Goal: Task Accomplishment & Management: Use online tool/utility

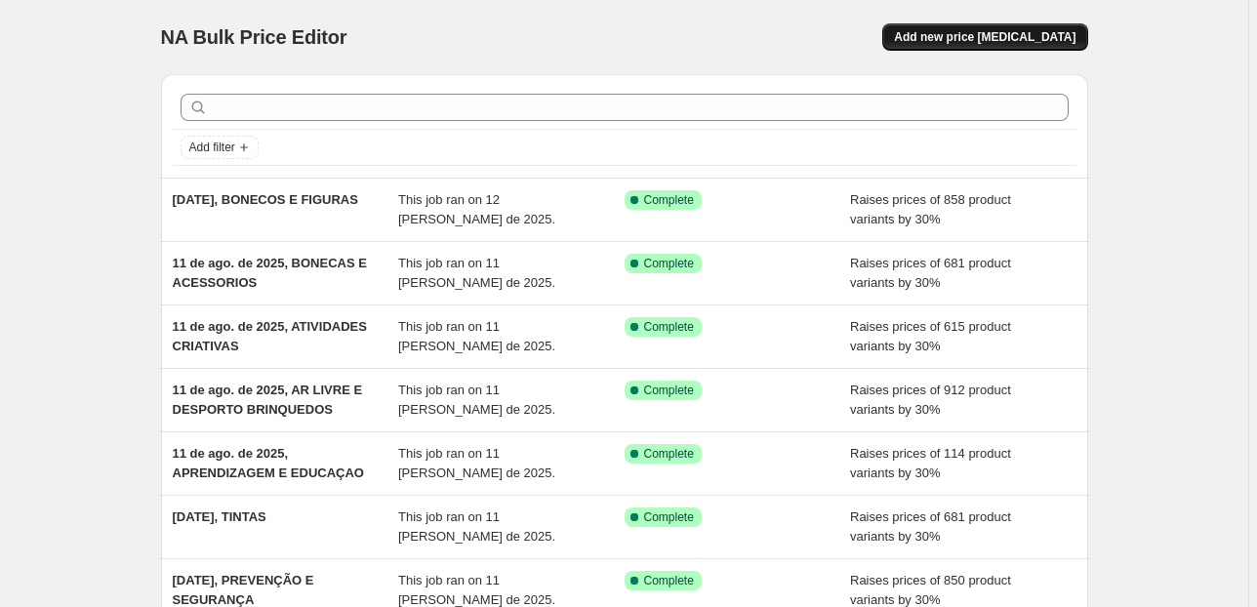
drag, startPoint x: 955, startPoint y: 14, endPoint x: 957, endPoint y: 30, distance: 16.7
click at [953, 26] on div "NA Bulk Price Editor. This page is ready NA Bulk Price Editor Add new price [ME…" at bounding box center [624, 37] width 927 height 74
click at [957, 29] on span "Add new price [MEDICAL_DATA]" at bounding box center [985, 37] width 182 height 16
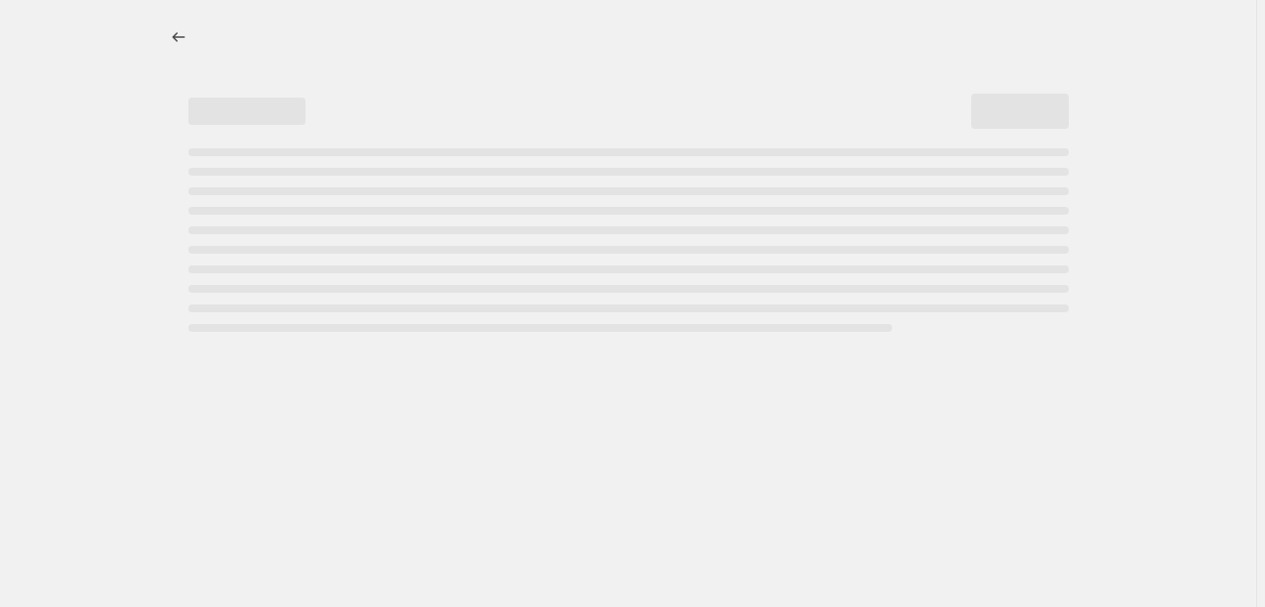
select select "percentage"
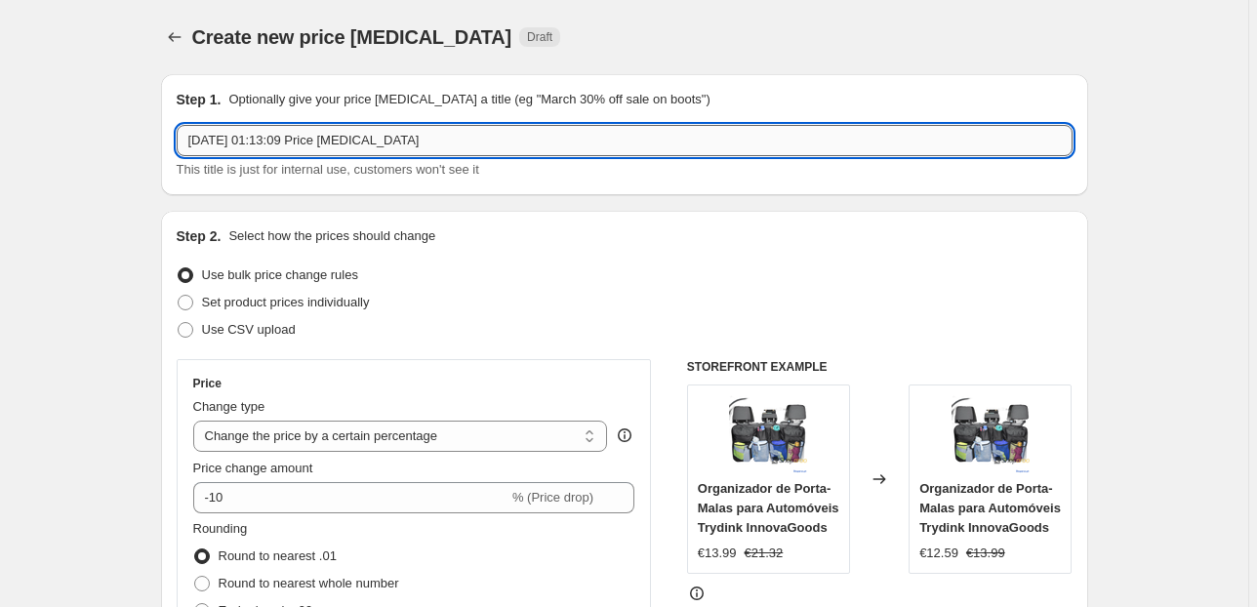
click at [286, 143] on input "[DATE] 01:13:09 Price [MEDICAL_DATA]" at bounding box center [625, 140] width 896 height 31
drag, startPoint x: 452, startPoint y: 143, endPoint x: 269, endPoint y: 143, distance: 182.5
click at [269, 143] on input "[DATE] 01:13:09 Price [MEDICAL_DATA]" at bounding box center [625, 140] width 896 height 31
paste input "brinqued"
click at [269, 135] on input "[DATE], brinqued" at bounding box center [625, 140] width 896 height 31
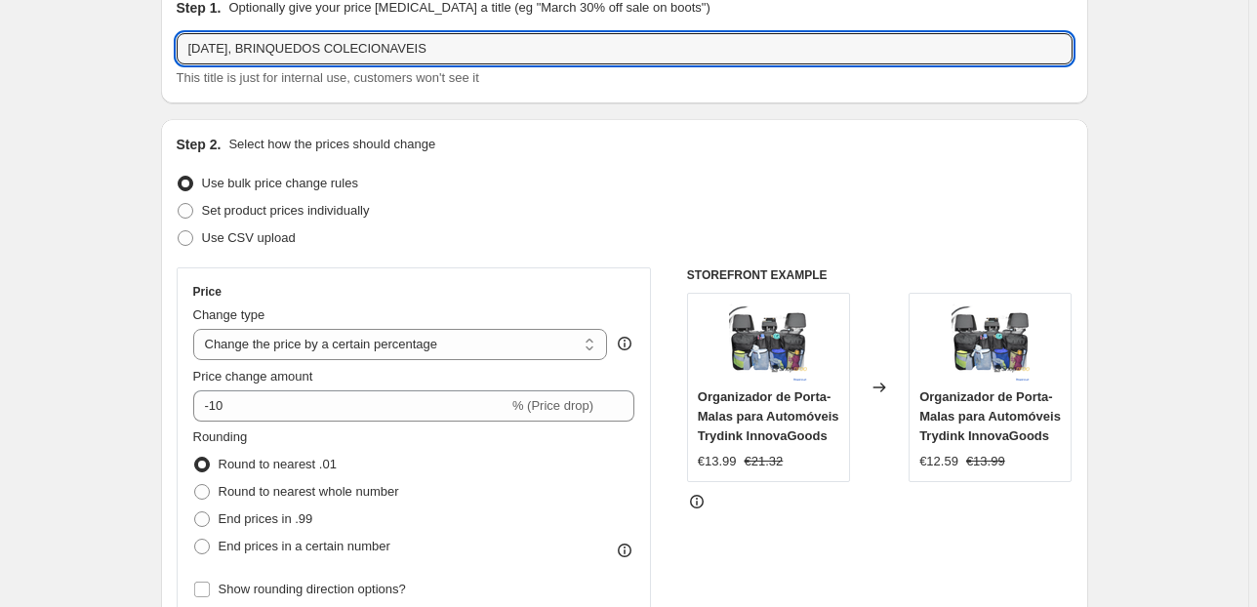
scroll to position [234, 0]
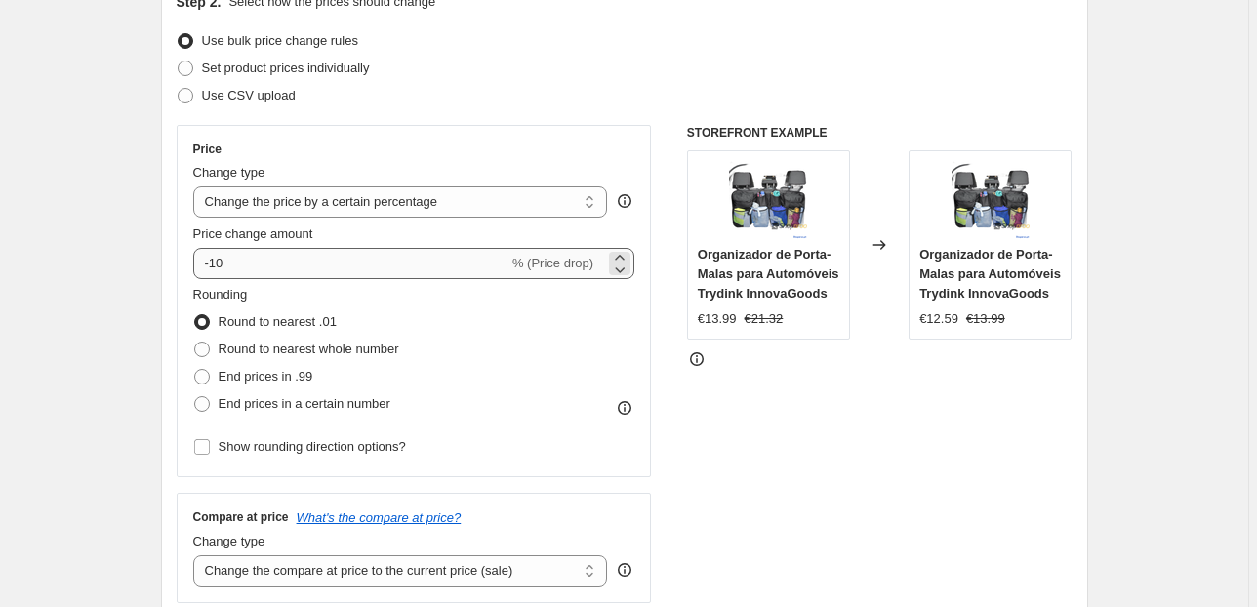
type input "[DATE], BRINQUEDOS COLECIONAVEIS"
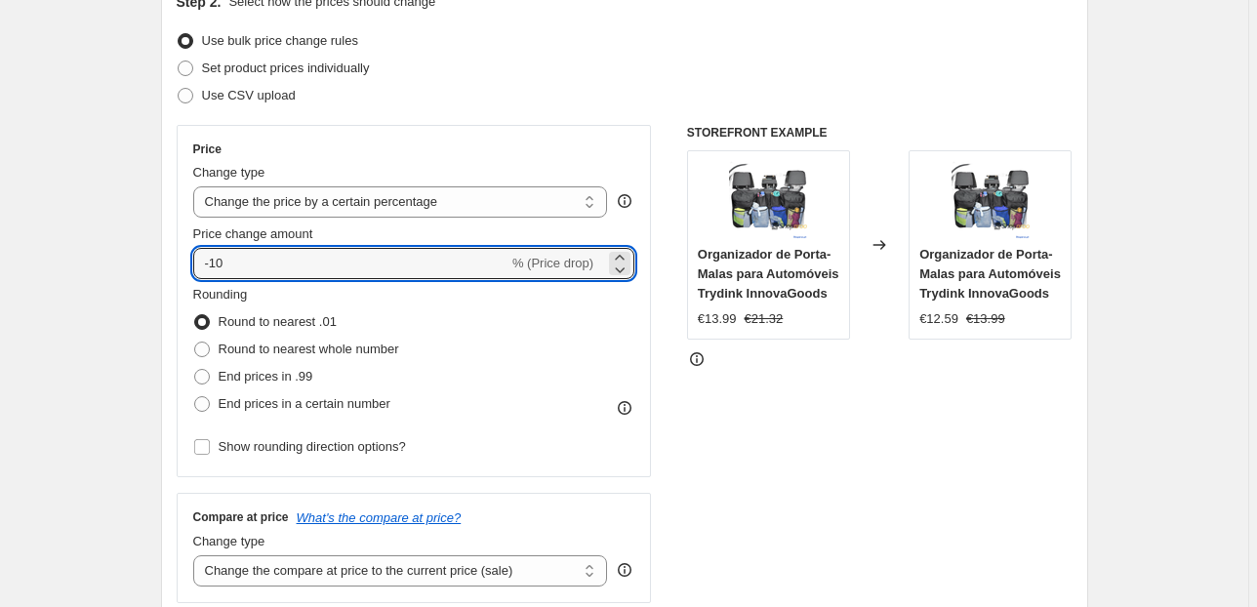
drag, startPoint x: 389, startPoint y: 258, endPoint x: 126, endPoint y: 234, distance: 264.6
type input "30"
click at [592, 206] on select "Change the price to a certain amount Change the price by a certain amount Chang…" at bounding box center [400, 201] width 415 height 31
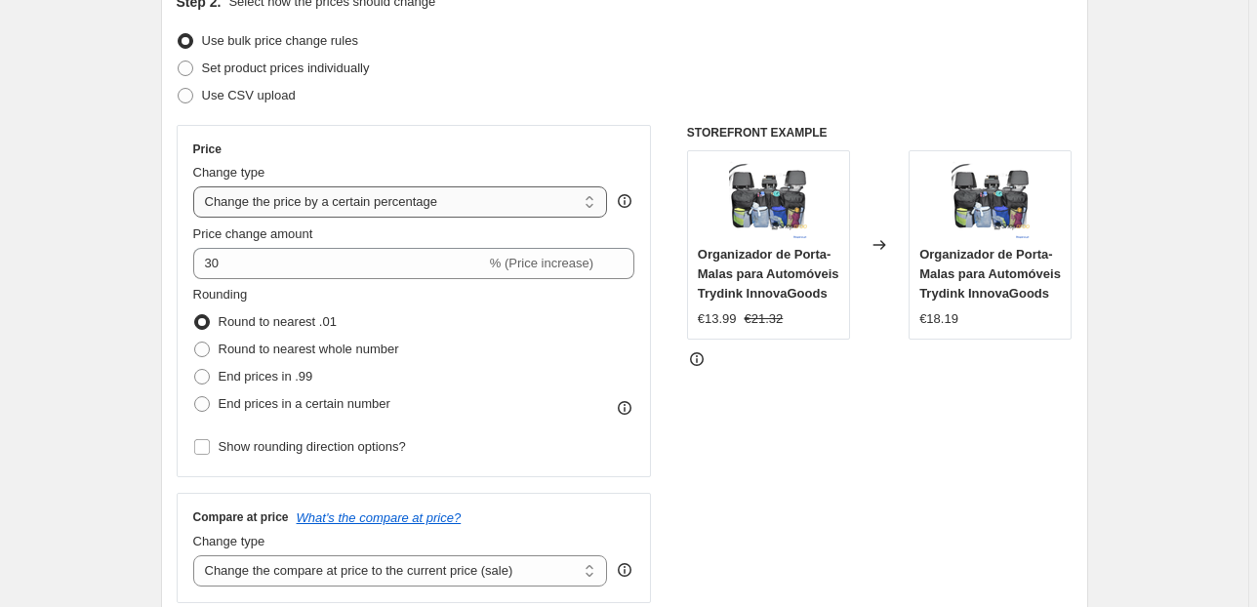
click at [592, 206] on select "Change the price to a certain amount Change the price by a certain amount Chang…" at bounding box center [400, 201] width 415 height 31
click at [308, 371] on span "End prices in .99" at bounding box center [266, 376] width 95 height 15
click at [195, 370] on input "End prices in .99" at bounding box center [194, 369] width 1 height 1
radio input "true"
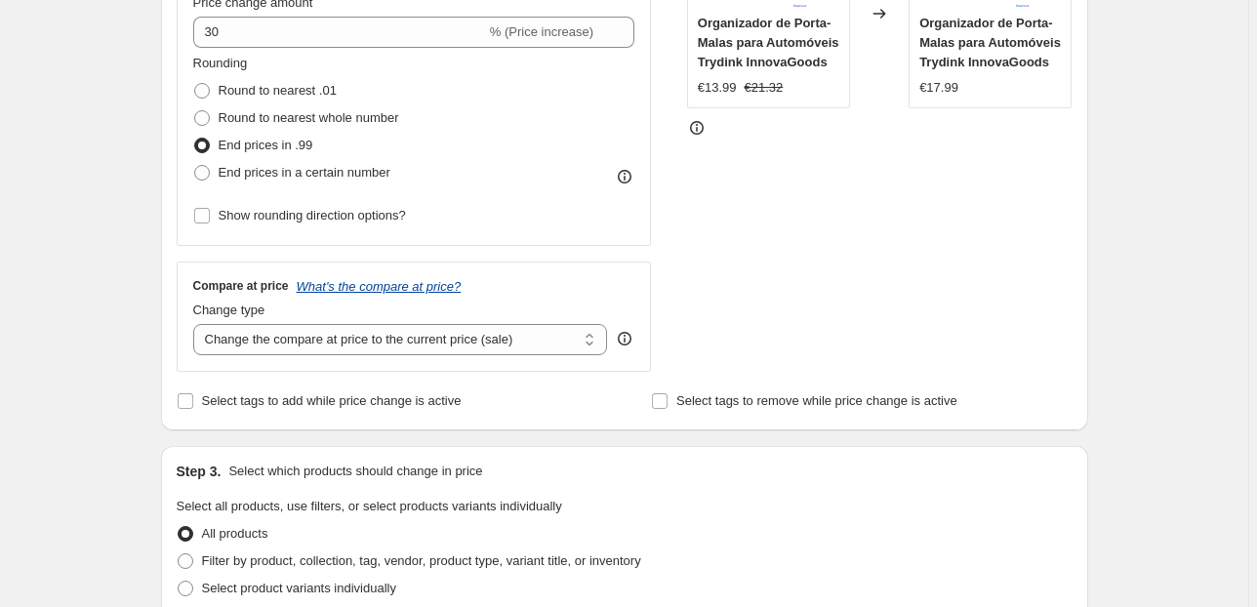
scroll to position [468, 0]
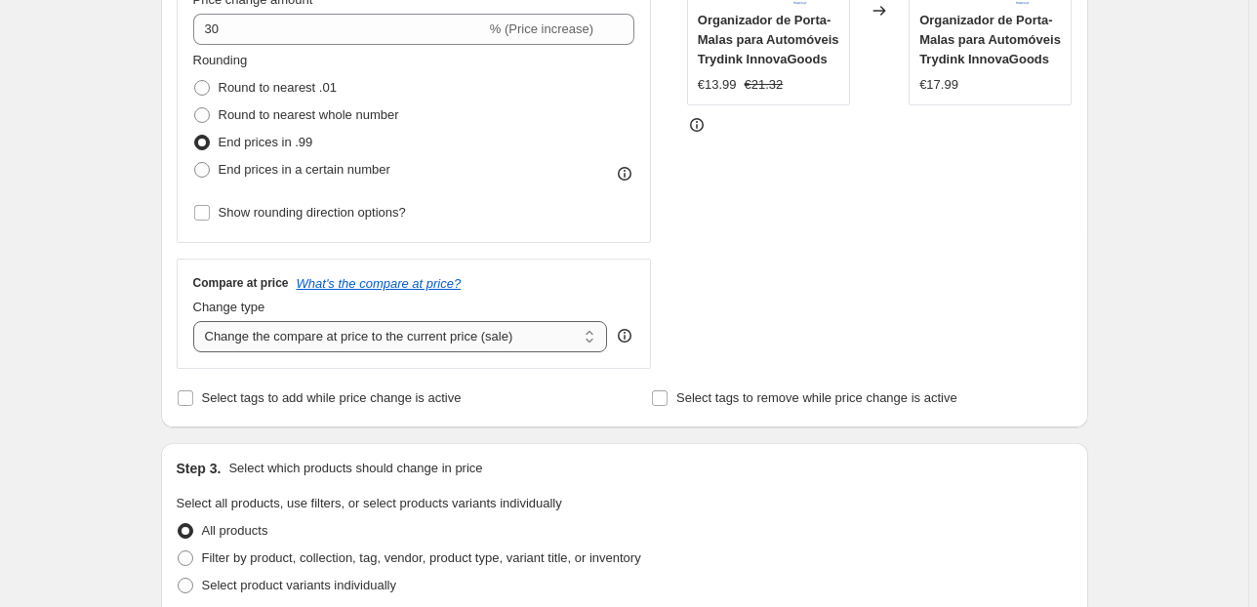
click at [459, 342] on select "Change the compare at price to the current price (sale) Change the compare at p…" at bounding box center [400, 336] width 415 height 31
select select "pp"
click at [196, 321] on select "Change the compare at price to the current price (sale) Change the compare at p…" at bounding box center [400, 336] width 415 height 31
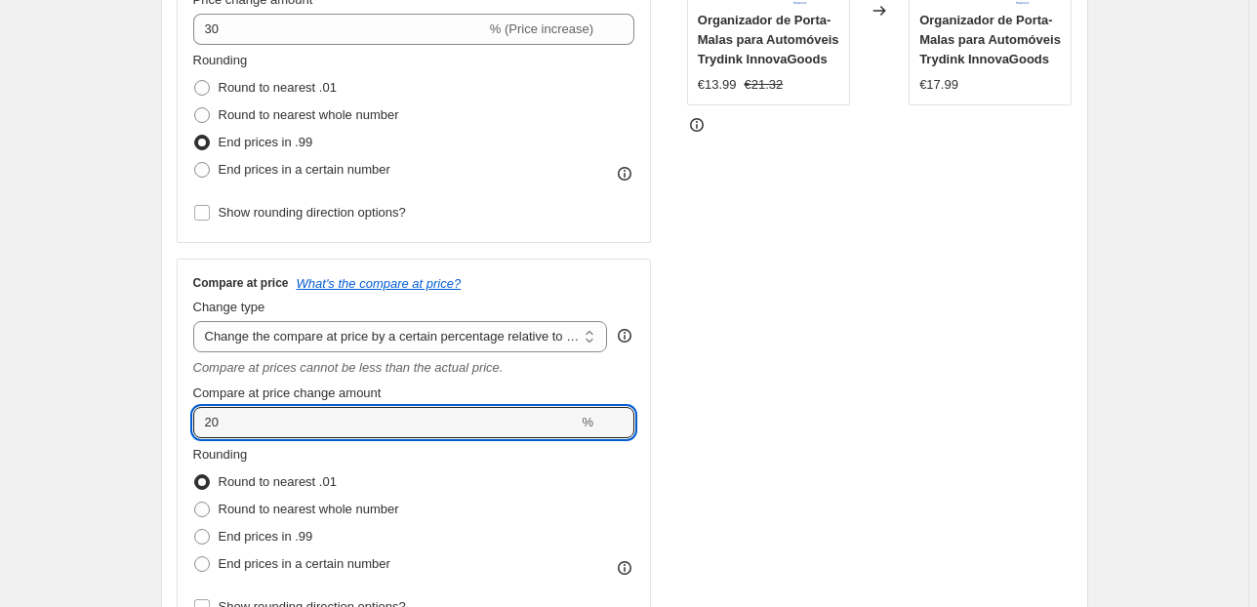
drag, startPoint x: 183, startPoint y: 418, endPoint x: 117, endPoint y: 411, distance: 66.7
type input "100"
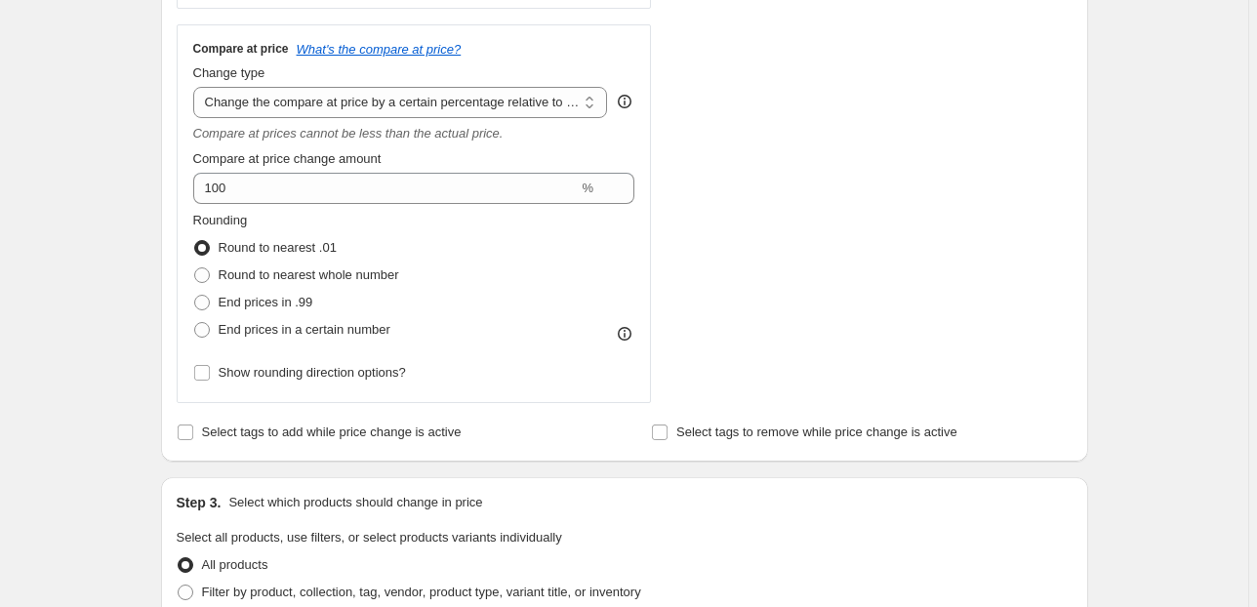
scroll to position [859, 0]
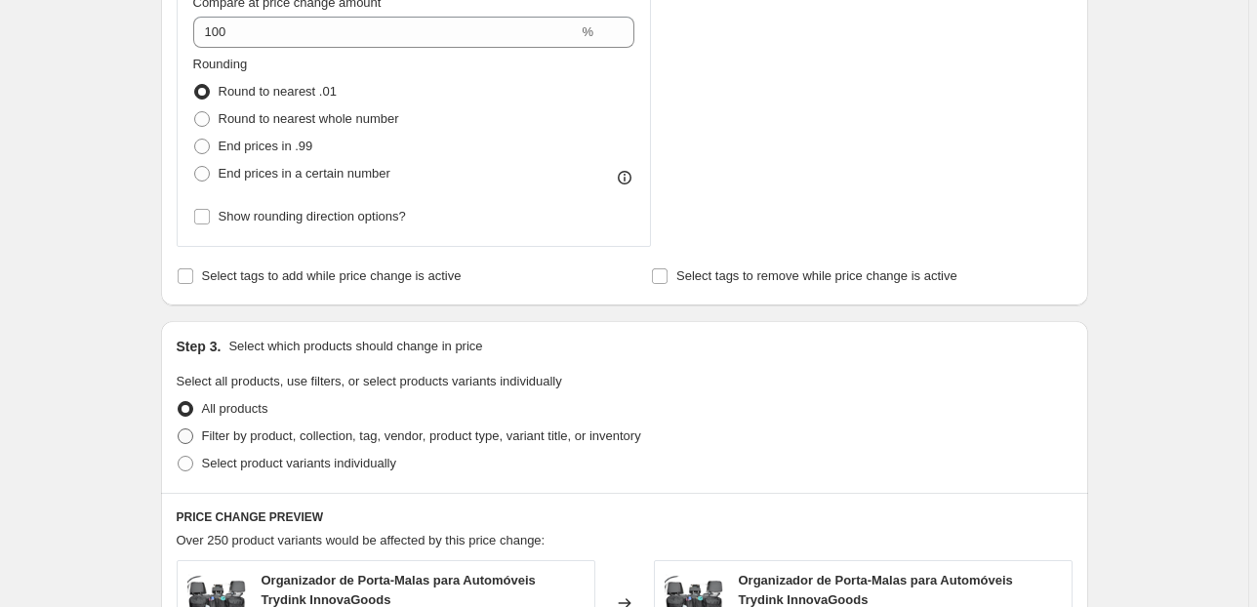
click at [300, 439] on span "Filter by product, collection, tag, vendor, product type, variant title, or inv…" at bounding box center [421, 435] width 439 height 15
click at [179, 429] on input "Filter by product, collection, tag, vendor, product type, variant title, or inv…" at bounding box center [178, 428] width 1 height 1
radio input "true"
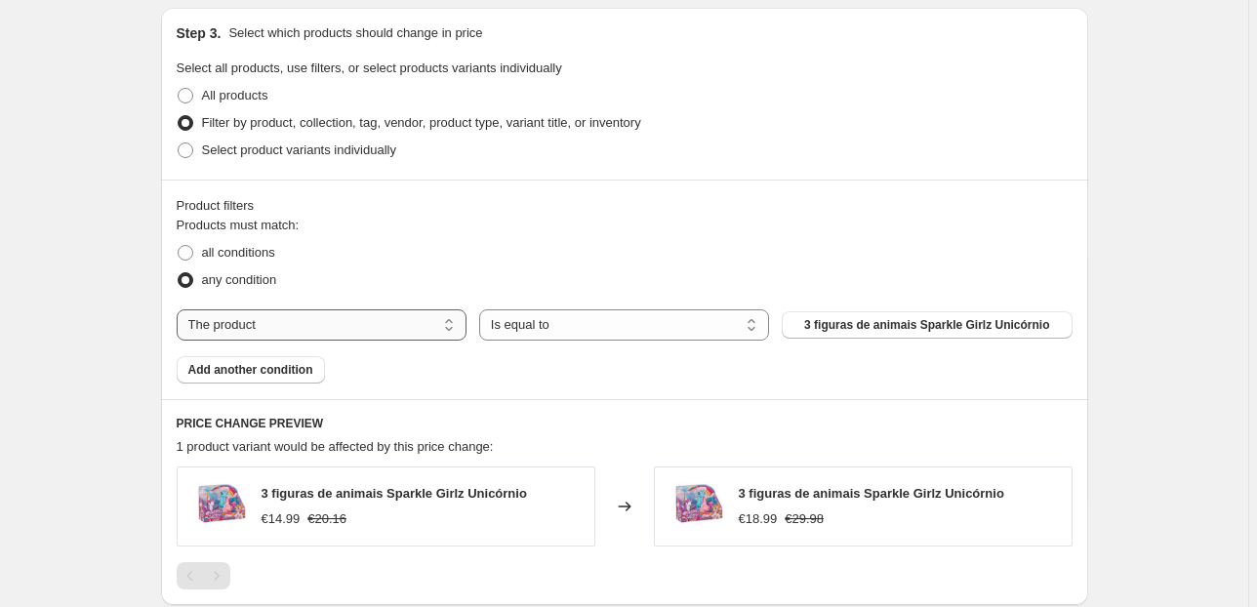
scroll to position [1249, 0]
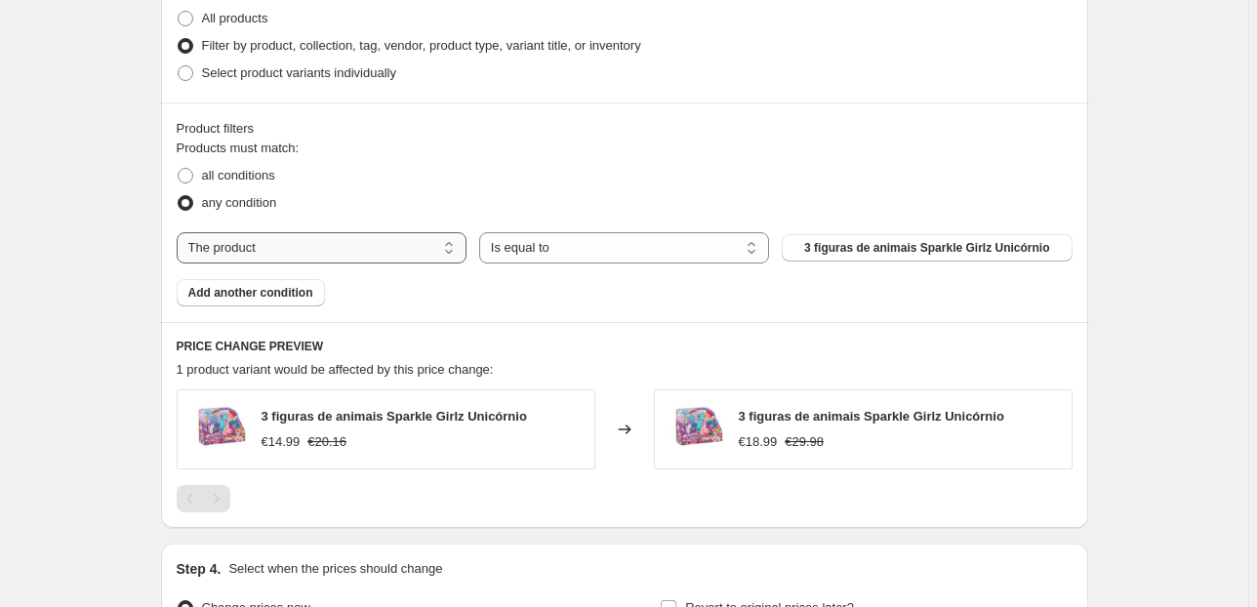
click at [429, 236] on select "The product The product's collection The product's vendor The product's status …" at bounding box center [322, 247] width 290 height 31
select select "collection"
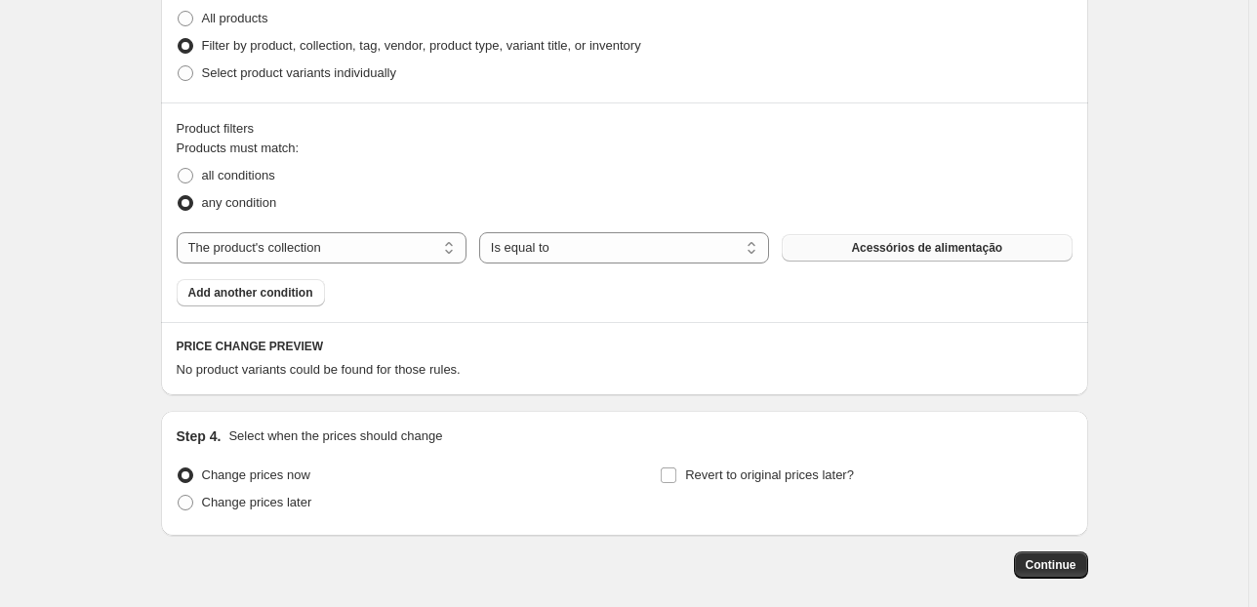
click at [883, 255] on button "Acessórios de alimentação" at bounding box center [927, 247] width 290 height 27
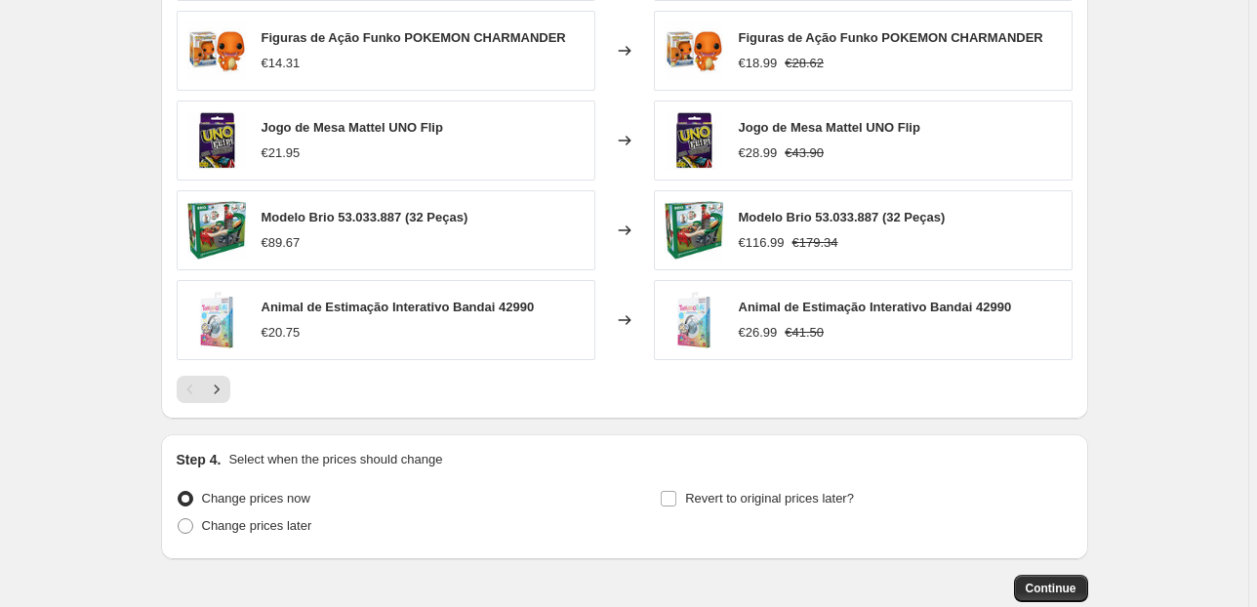
scroll to position [1828, 0]
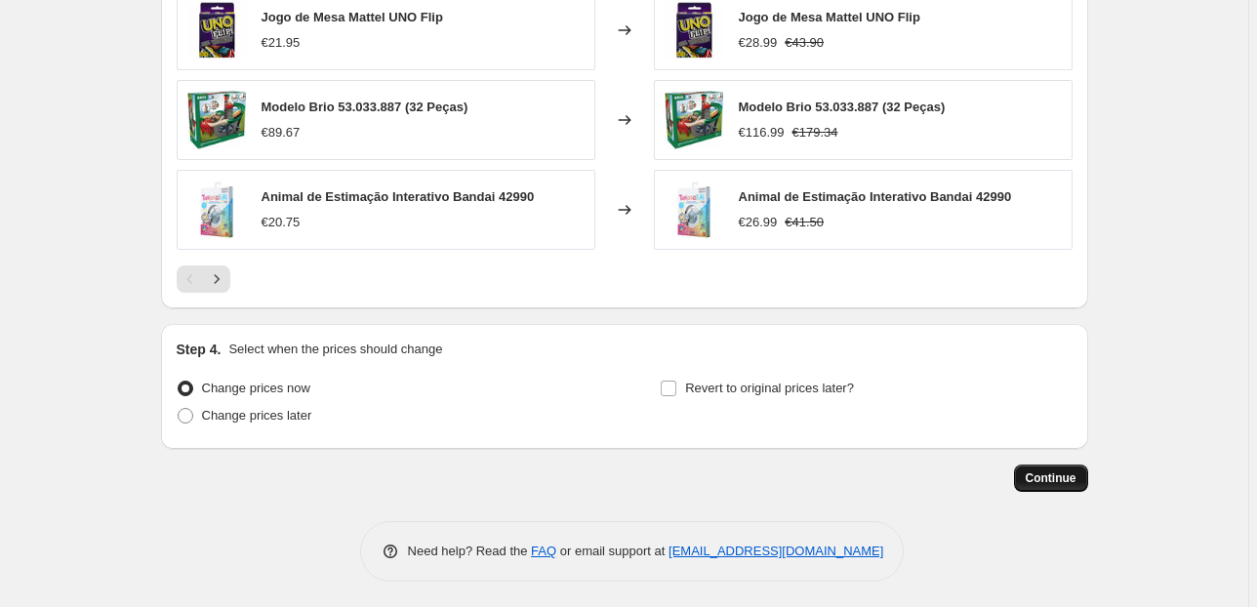
click at [1067, 476] on span "Continue" at bounding box center [1051, 478] width 51 height 16
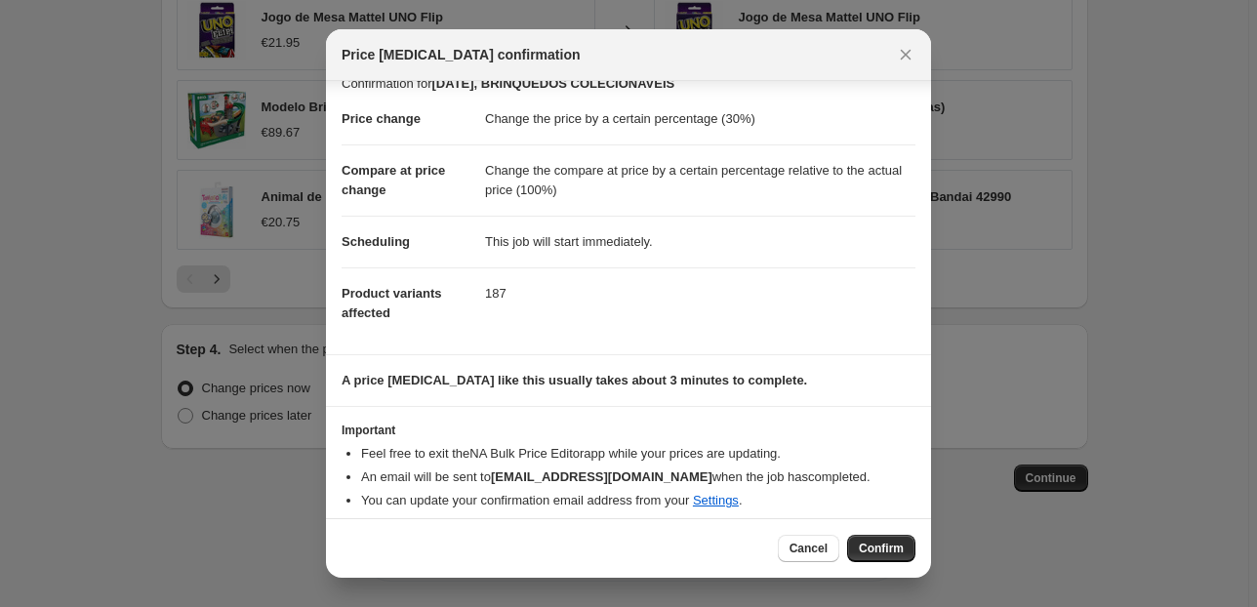
scroll to position [32, 0]
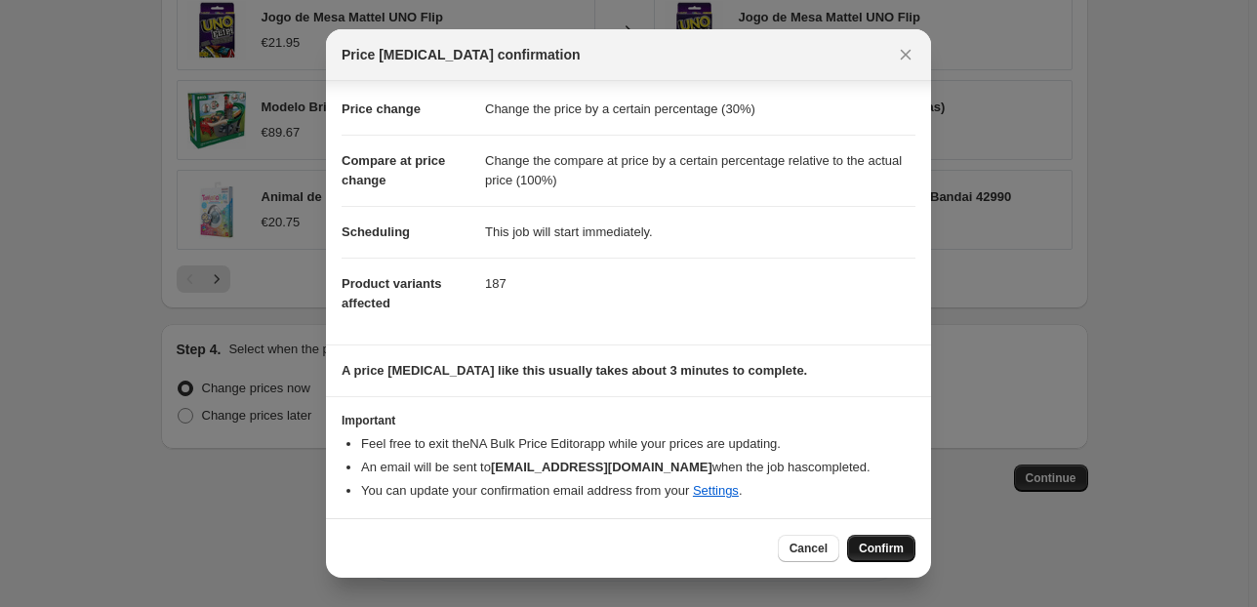
click at [885, 551] on span "Confirm" at bounding box center [881, 549] width 45 height 16
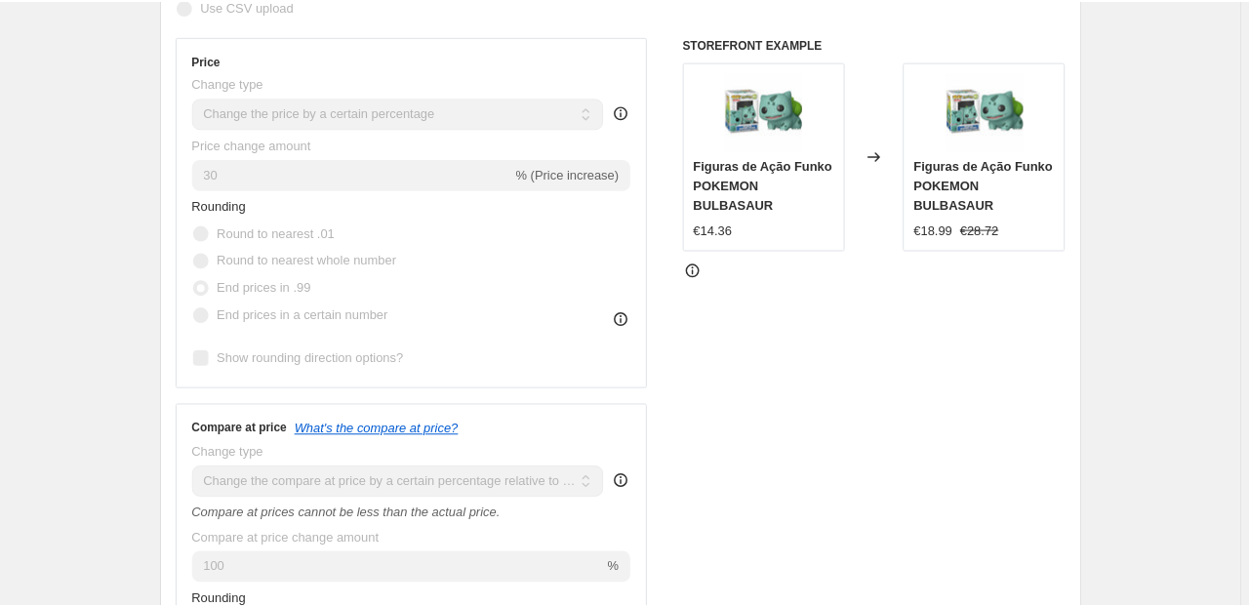
scroll to position [395, 0]
